Goal: Task Accomplishment & Management: Use online tool/utility

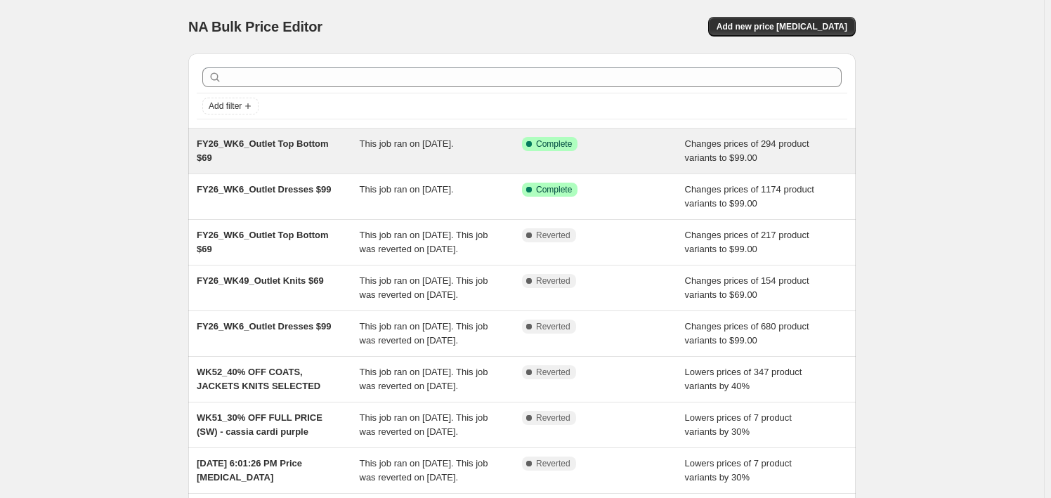
click at [530, 159] on div "Success Complete Complete" at bounding box center [603, 151] width 163 height 28
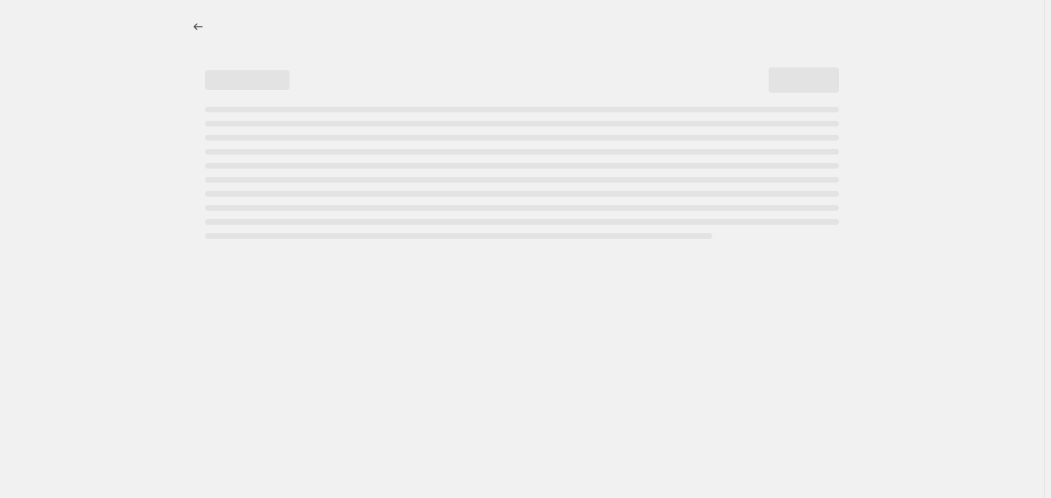
select select "no_change"
select select "tag"
select select "product_status"
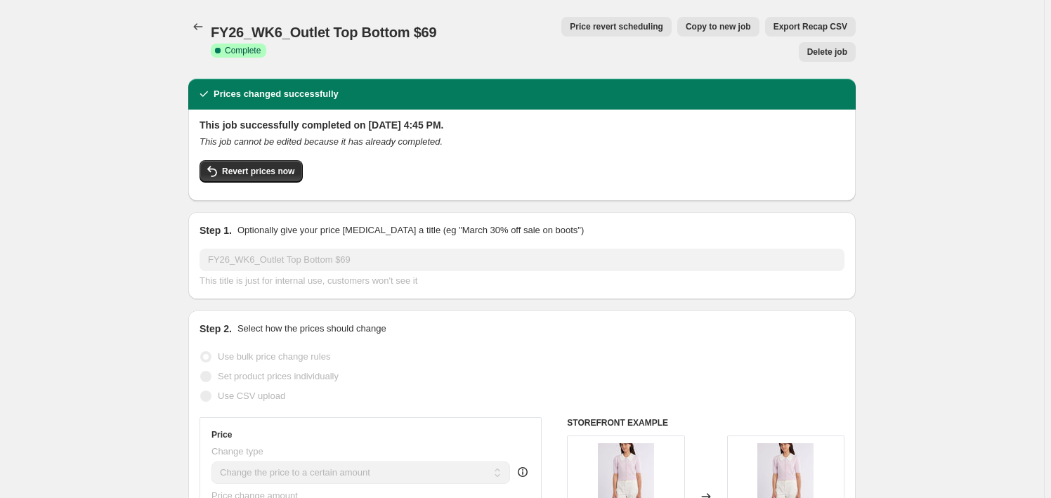
click at [570, 25] on span "Price revert scheduling" at bounding box center [616, 26] width 93 height 11
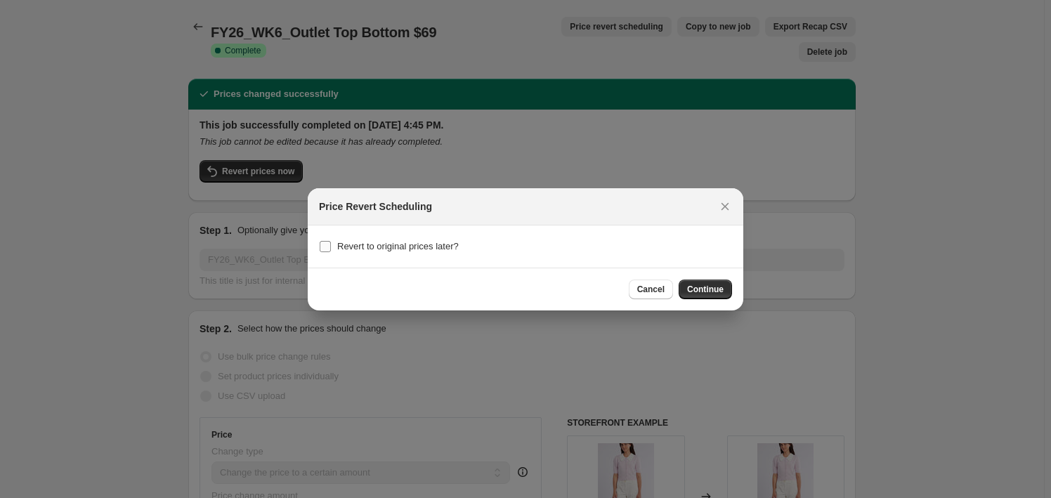
click at [446, 241] on span "Revert to original prices later?" at bounding box center [397, 246] width 121 height 11
click at [331, 241] on input "Revert to original prices later?" at bounding box center [325, 246] width 11 height 11
checkbox input "true"
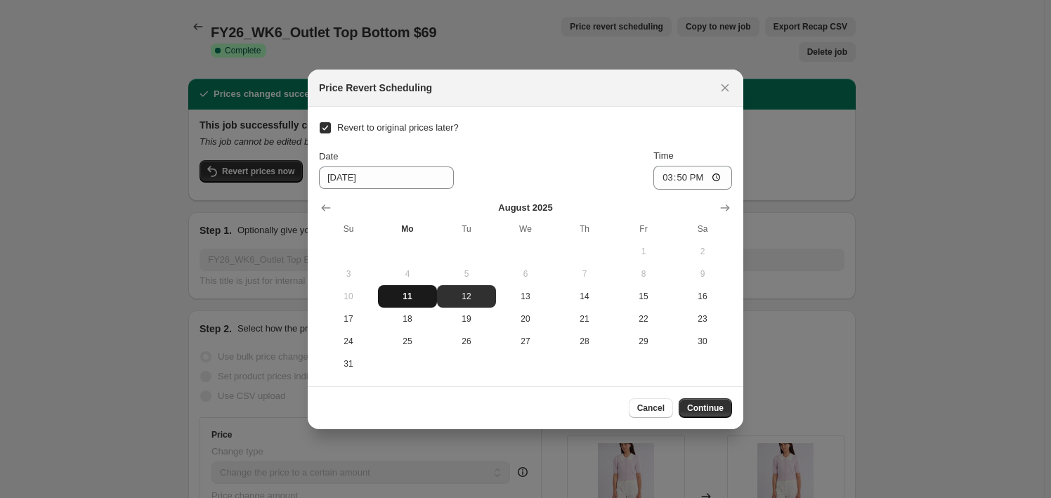
click at [418, 301] on span "11" at bounding box center [407, 296] width 48 height 11
type input "8/11/2025"
click at [673, 175] on input "15:50" at bounding box center [692, 178] width 79 height 24
click at [720, 182] on input "15:50" at bounding box center [692, 178] width 79 height 24
type input "23:00"
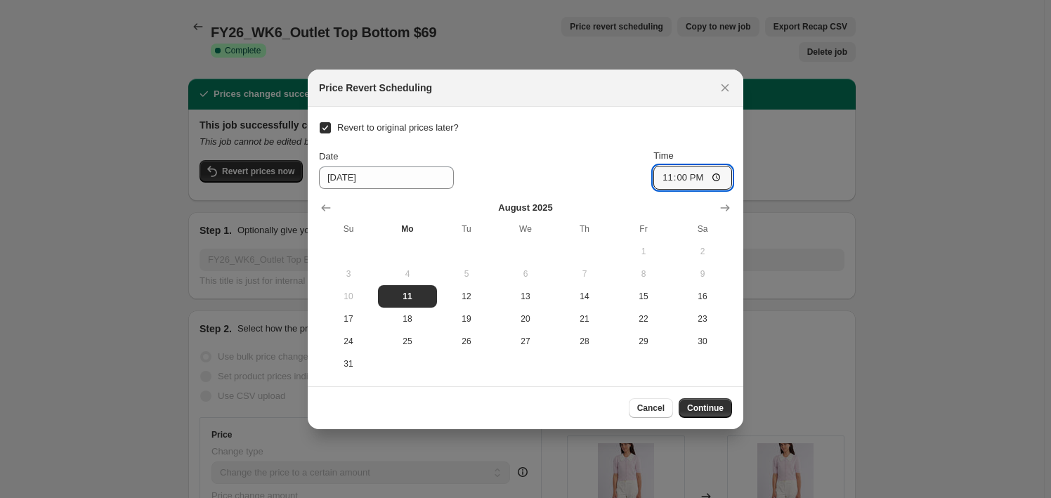
click at [938, 199] on div at bounding box center [525, 249] width 1051 height 498
checkbox input "false"
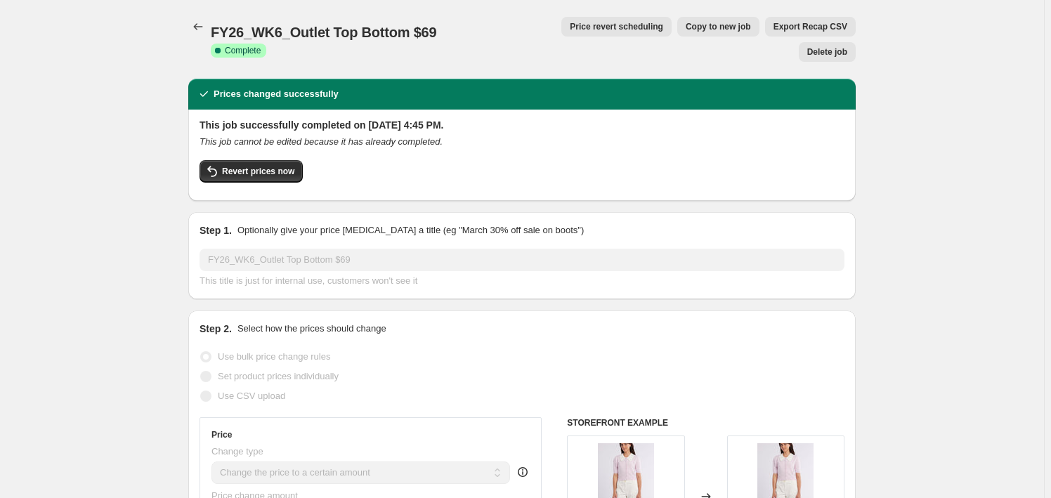
click at [592, 22] on span "Price revert scheduling" at bounding box center [616, 26] width 93 height 11
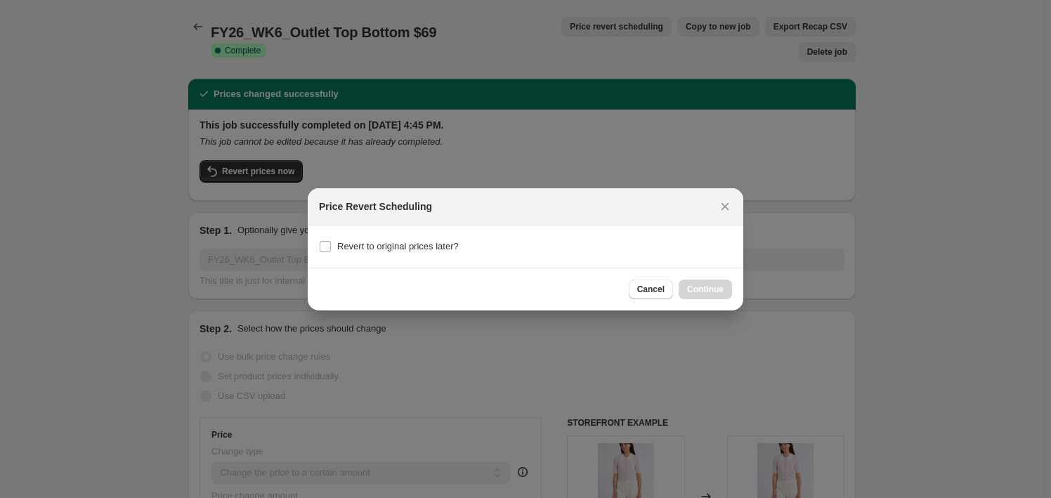
click at [422, 235] on section "Revert to original prices later?" at bounding box center [525, 246] width 435 height 42
click at [432, 242] on span "Revert to original prices later?" at bounding box center [397, 246] width 121 height 11
click at [331, 242] on input "Revert to original prices later?" at bounding box center [325, 246] width 11 height 11
checkbox input "true"
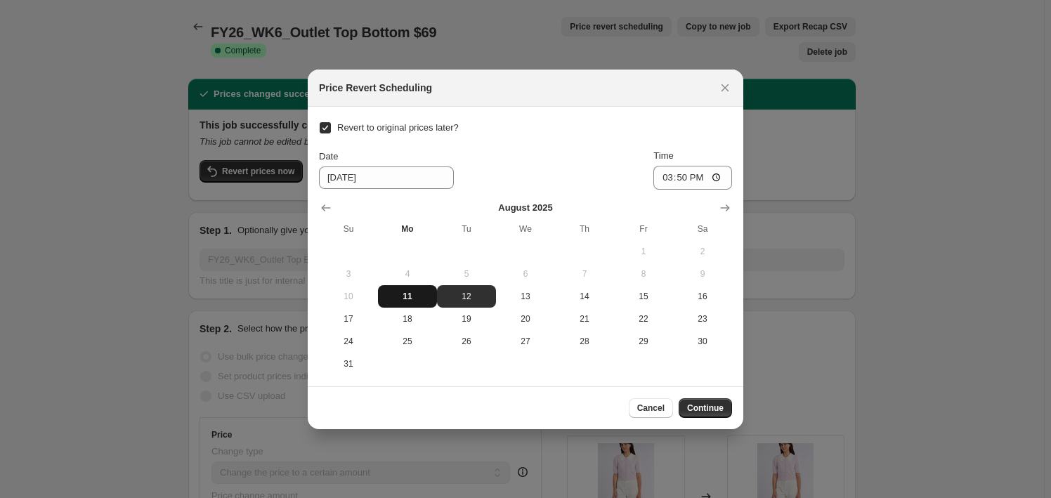
click at [416, 291] on span "11" at bounding box center [407, 296] width 48 height 11
type input "8/11/2025"
click at [676, 170] on input "15:50" at bounding box center [692, 178] width 79 height 24
click at [666, 176] on input "15:50" at bounding box center [692, 178] width 79 height 24
type input "23:59"
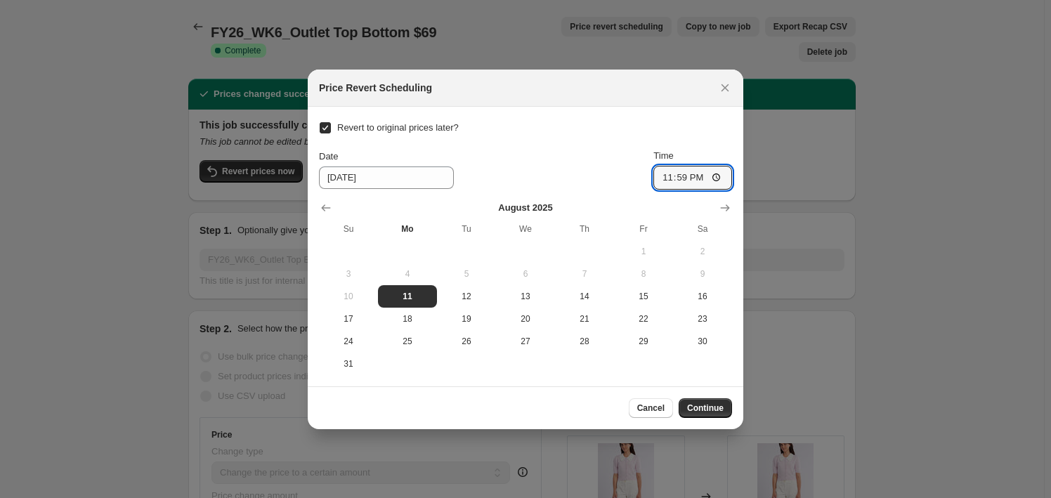
click at [695, 133] on div "Revert to original prices later? Date 8/11/2025 Time 23:59 August 2025 Su Mo Tu…" at bounding box center [525, 246] width 413 height 257
click at [720, 407] on span "Continue" at bounding box center [705, 407] width 37 height 11
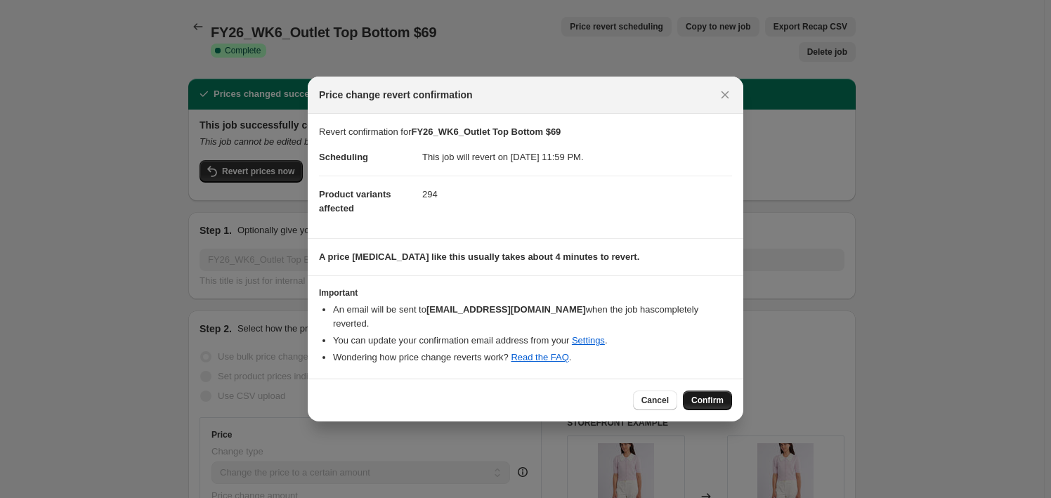
click at [716, 395] on span "Confirm" at bounding box center [707, 400] width 32 height 11
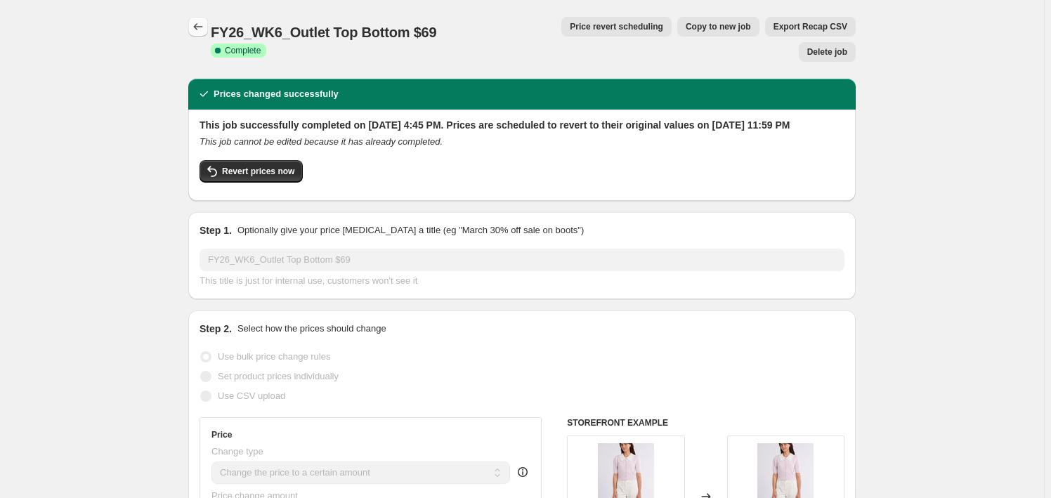
click at [195, 19] on button "Price change jobs" at bounding box center [198, 27] width 20 height 20
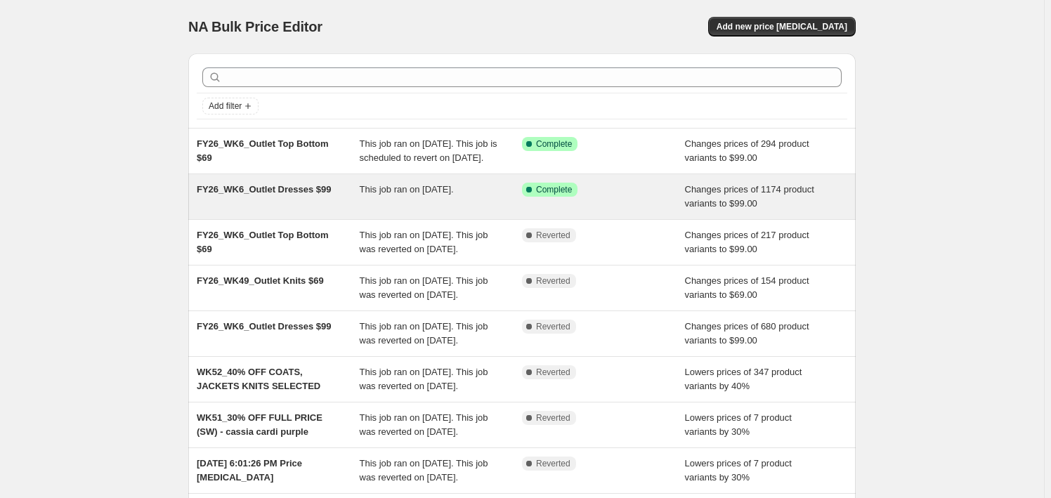
click at [466, 211] on div "This job ran on August 7, 2025." at bounding box center [441, 197] width 163 height 28
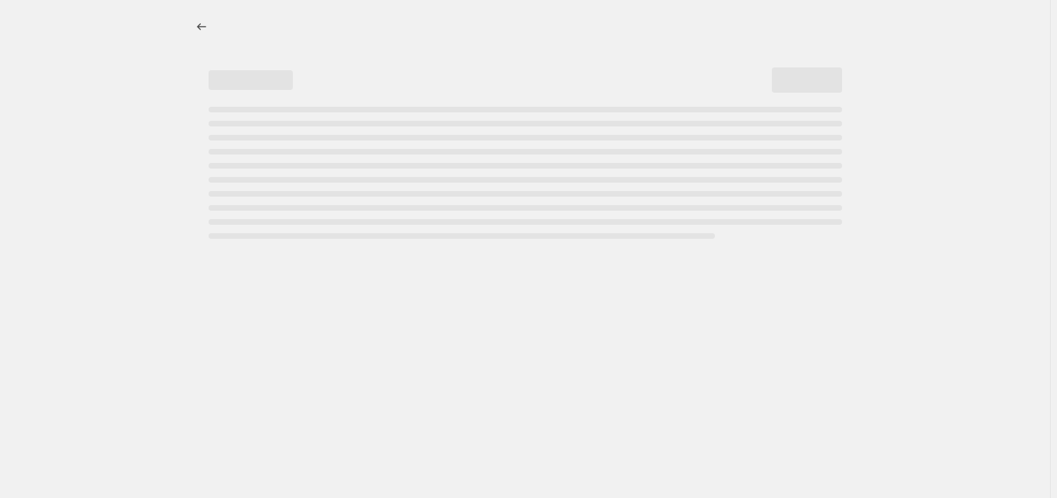
select select "no_change"
select select "tag"
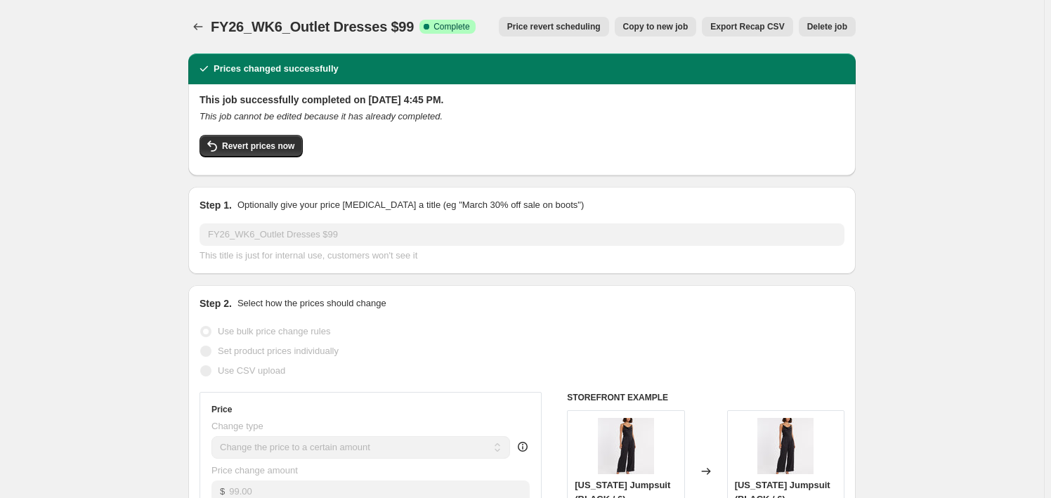
click at [569, 30] on span "Price revert scheduling" at bounding box center [553, 26] width 93 height 11
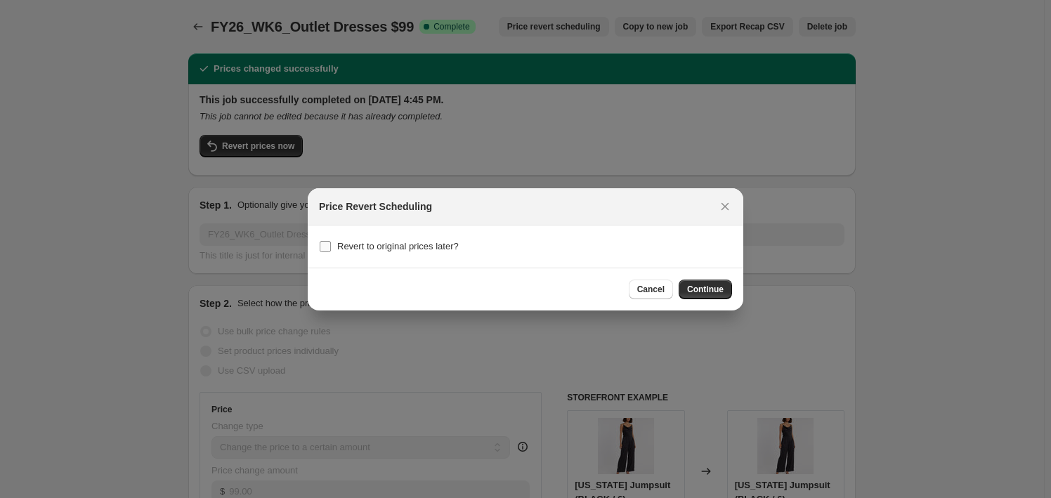
click at [383, 244] on span "Revert to original prices later?" at bounding box center [397, 246] width 121 height 11
click at [331, 244] on input "Revert to original prices later?" at bounding box center [325, 246] width 11 height 11
checkbox input "true"
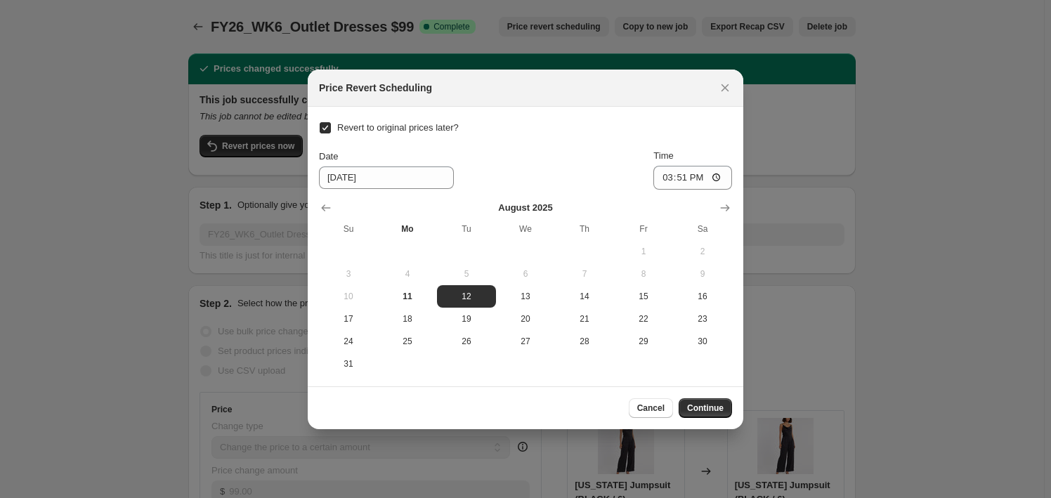
checkbox input "true"
click at [416, 299] on span "11" at bounding box center [407, 296] width 48 height 11
type input "8/11/2025"
click at [666, 176] on input "15:51" at bounding box center [692, 178] width 79 height 24
type input "23:59"
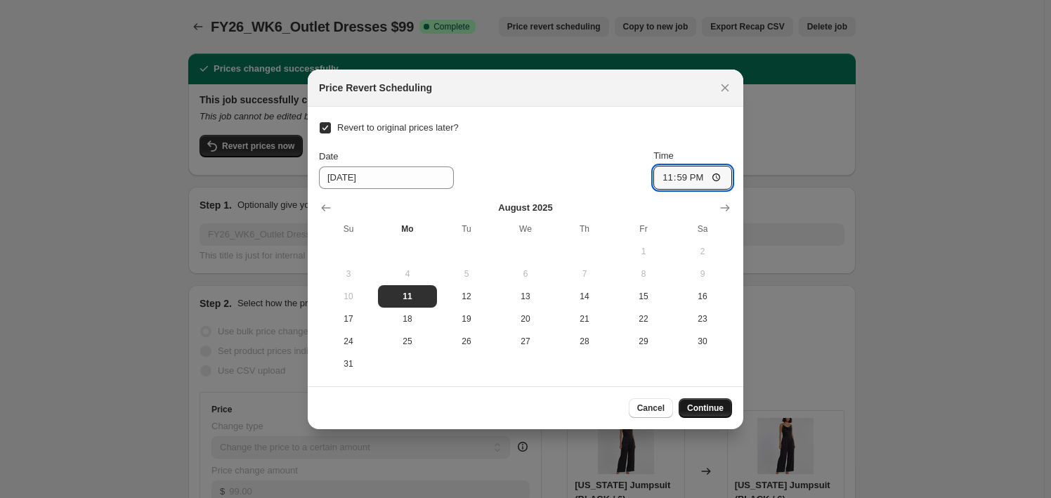
click at [709, 402] on span "Continue" at bounding box center [705, 407] width 37 height 11
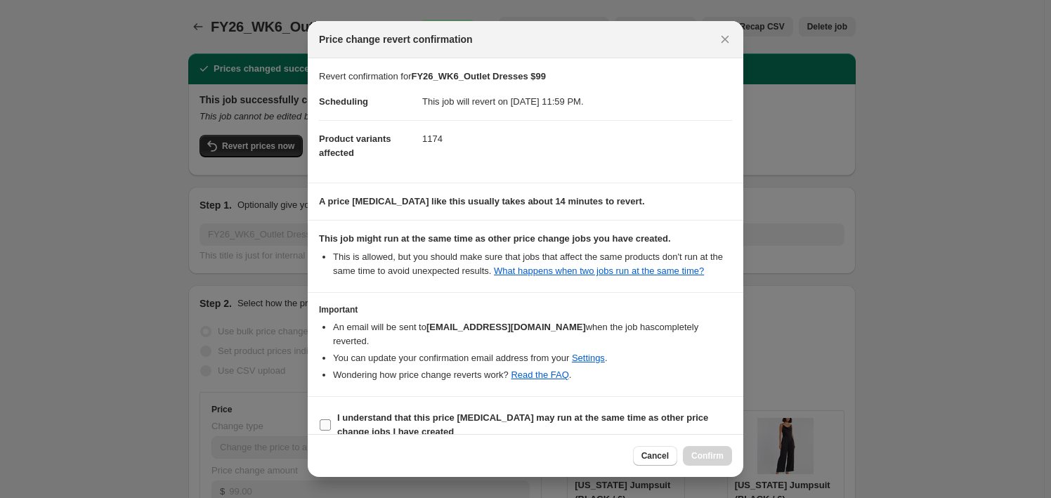
click at [381, 412] on b "I understand that this price change job may run at the same time as other price…" at bounding box center [522, 424] width 371 height 25
click at [331, 419] on input "I understand that this price change job may run at the same time as other price…" at bounding box center [325, 424] width 11 height 11
checkbox input "true"
click at [702, 448] on button "Confirm" at bounding box center [707, 456] width 49 height 20
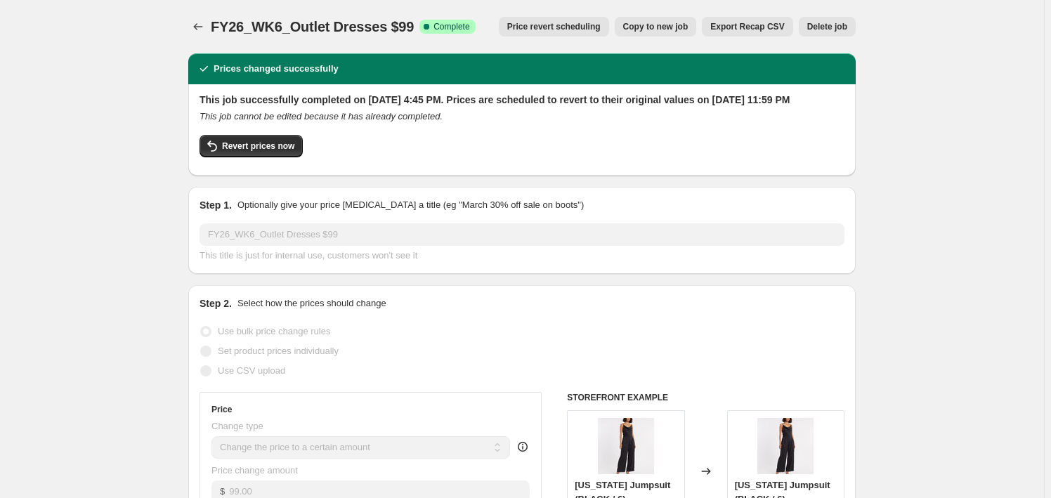
click at [200, 32] on icon "Price change jobs" at bounding box center [198, 27] width 14 height 14
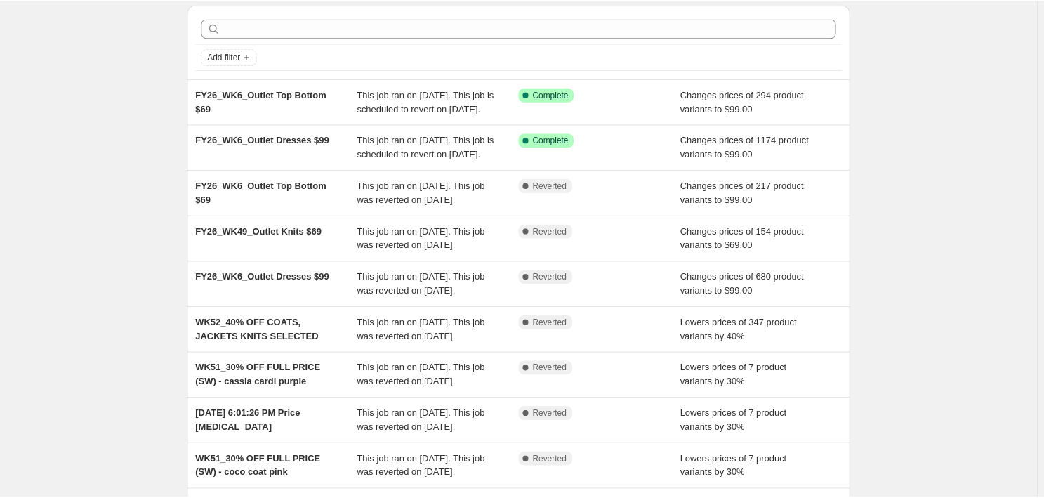
scroll to position [63, 0]
